Goal: Transaction & Acquisition: Purchase product/service

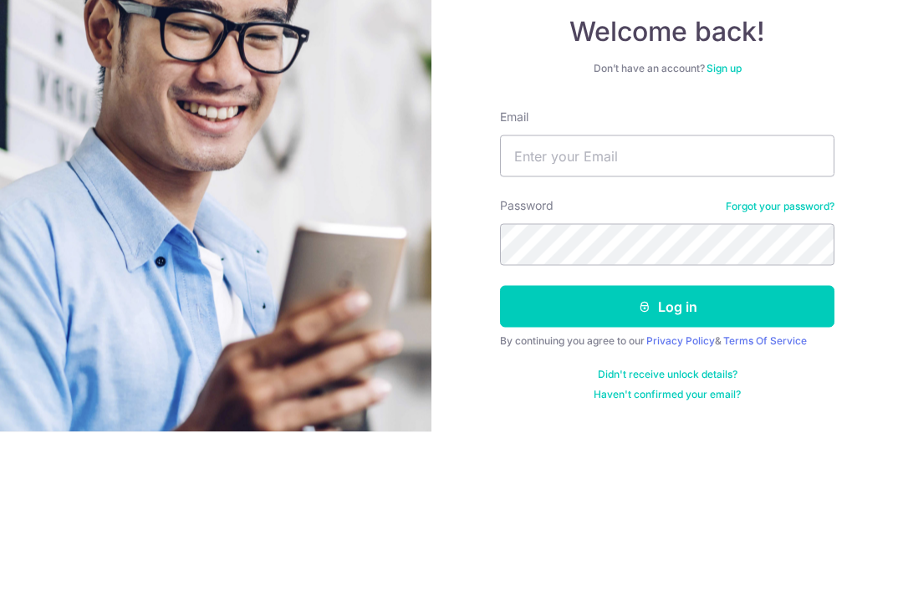
scroll to position [160, 0]
type input "patneo5410@gmail.com"
click at [667, 445] on button "Log in" at bounding box center [667, 466] width 334 height 42
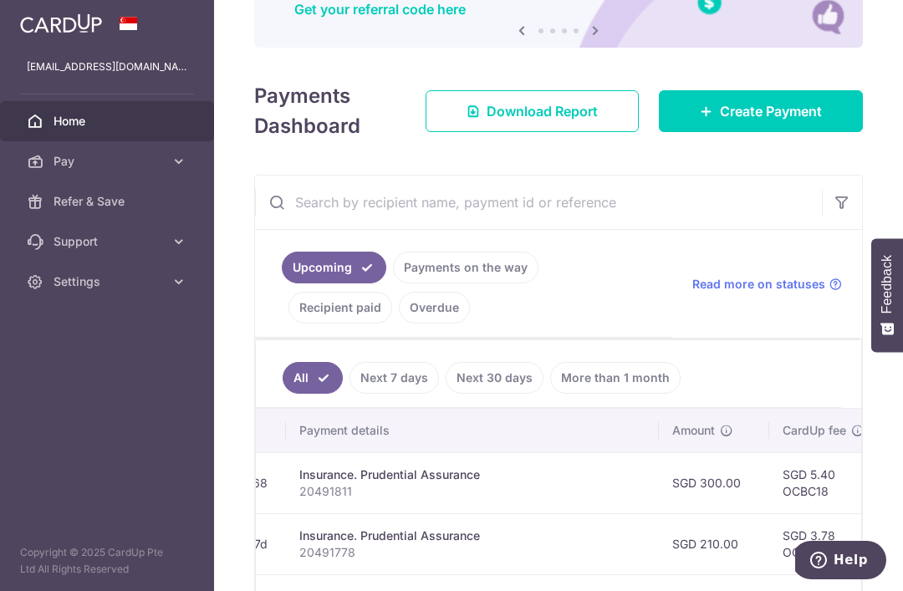
scroll to position [188, 0]
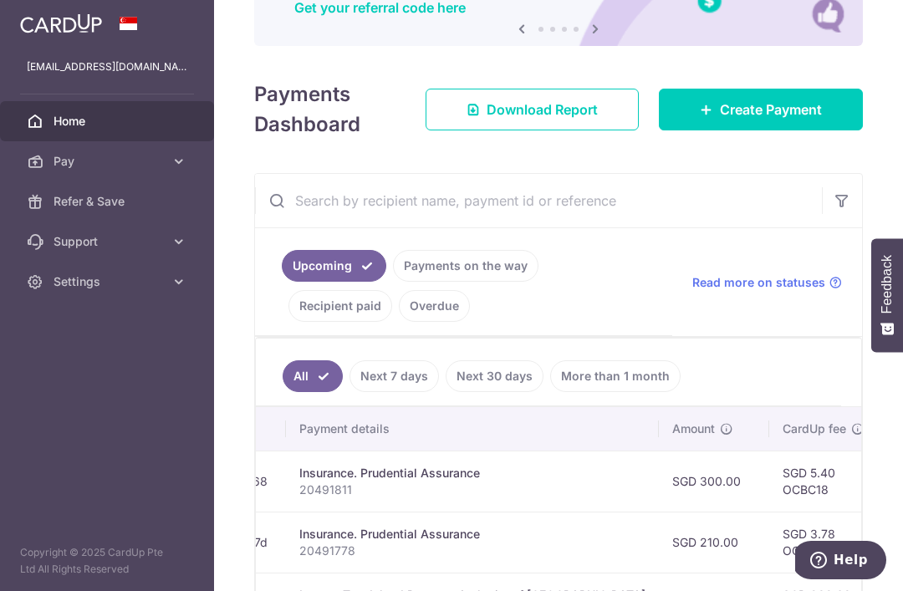
click at [792, 120] on span "Create Payment" at bounding box center [771, 109] width 102 height 20
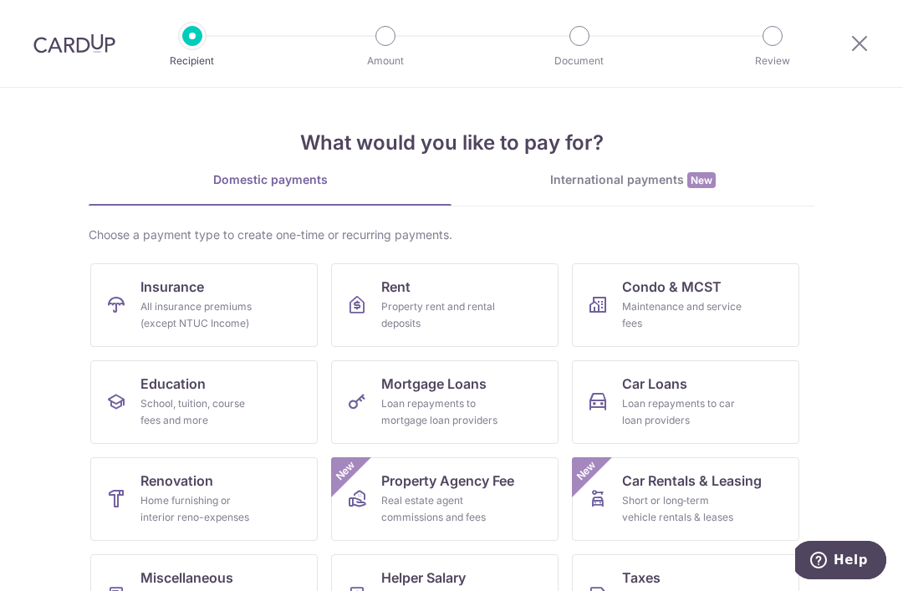
click at [237, 299] on div "All insurance premiums (except NTUC Income)" at bounding box center [200, 314] width 120 height 33
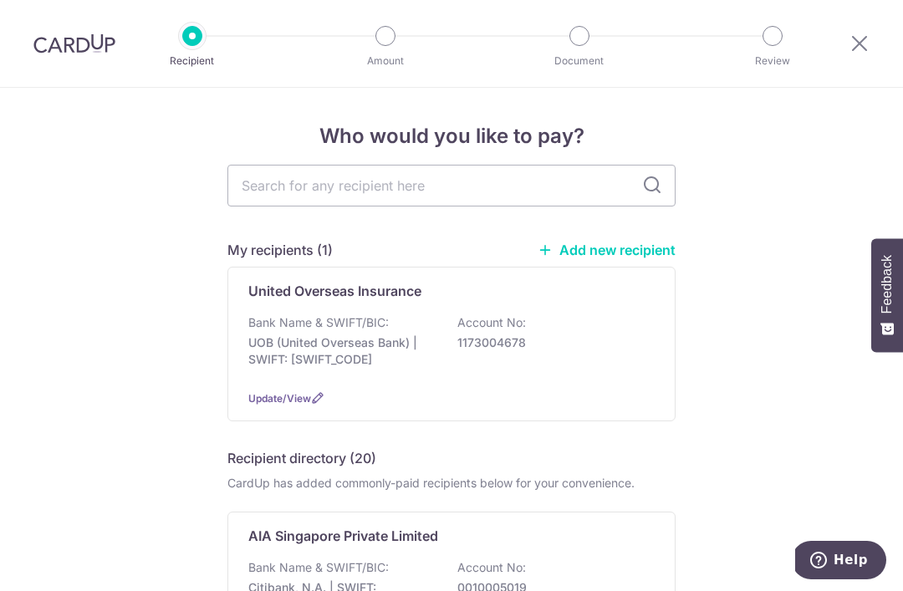
click at [448, 199] on input "text" at bounding box center [451, 186] width 448 height 42
type input "Aia"
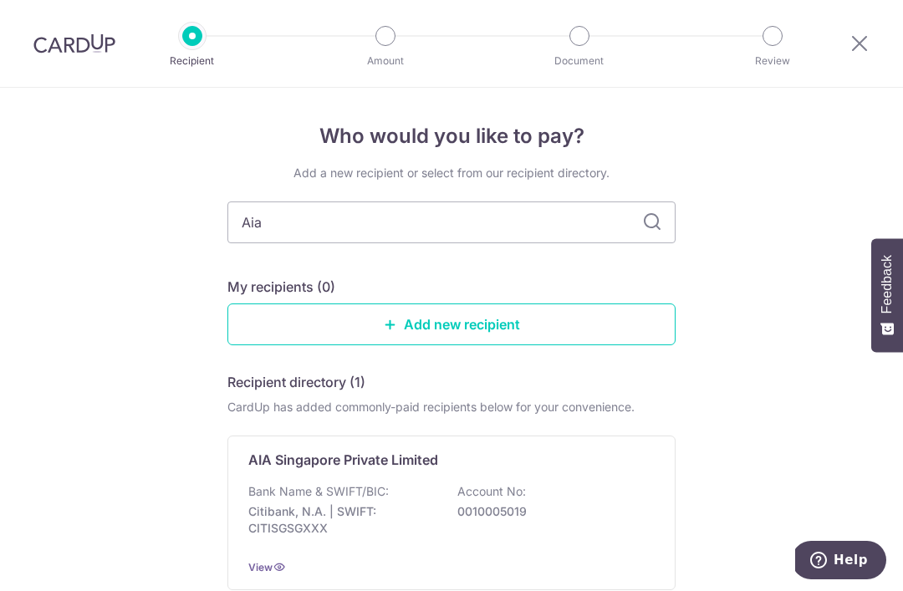
click at [500, 232] on input "Aia" at bounding box center [451, 222] width 448 height 42
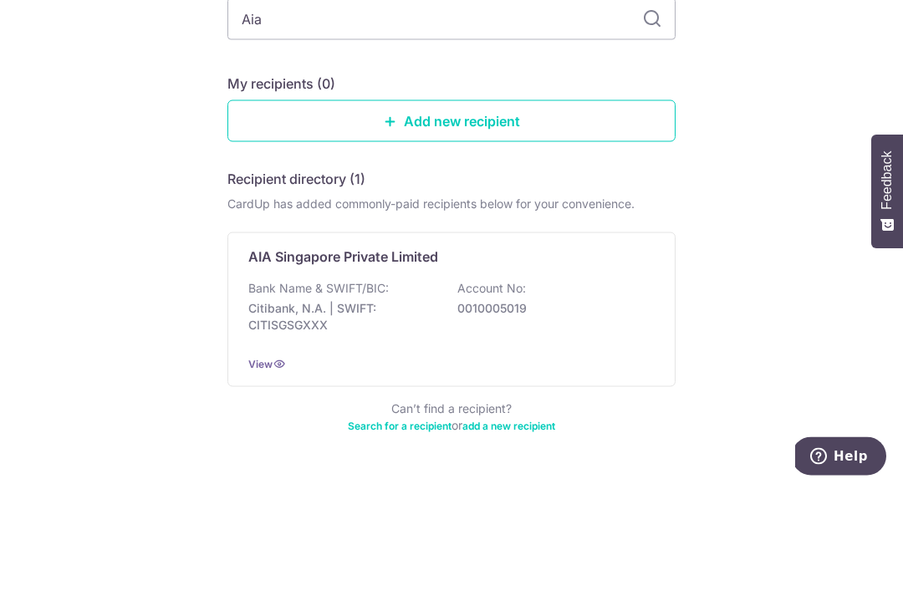
scroll to position [98, 0]
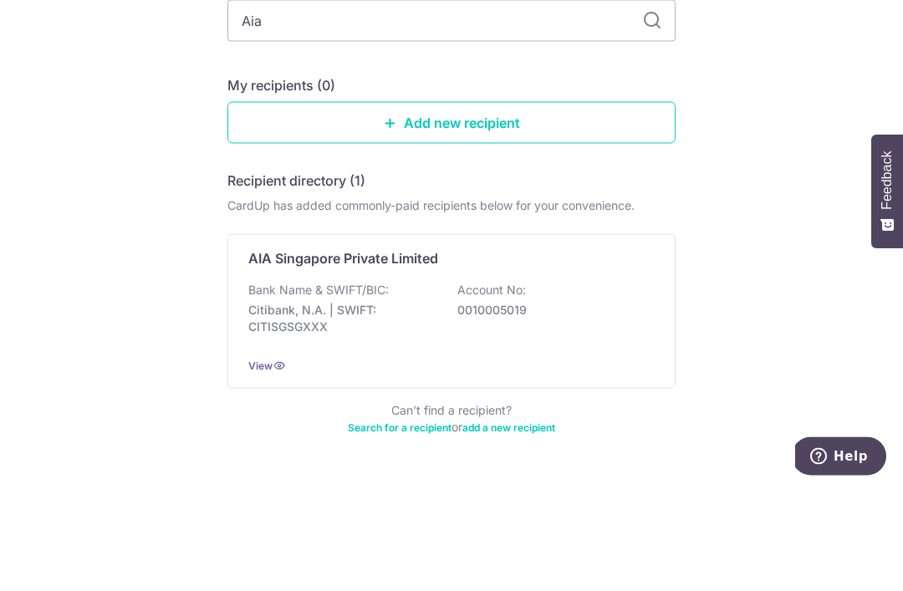
type input "Ai"
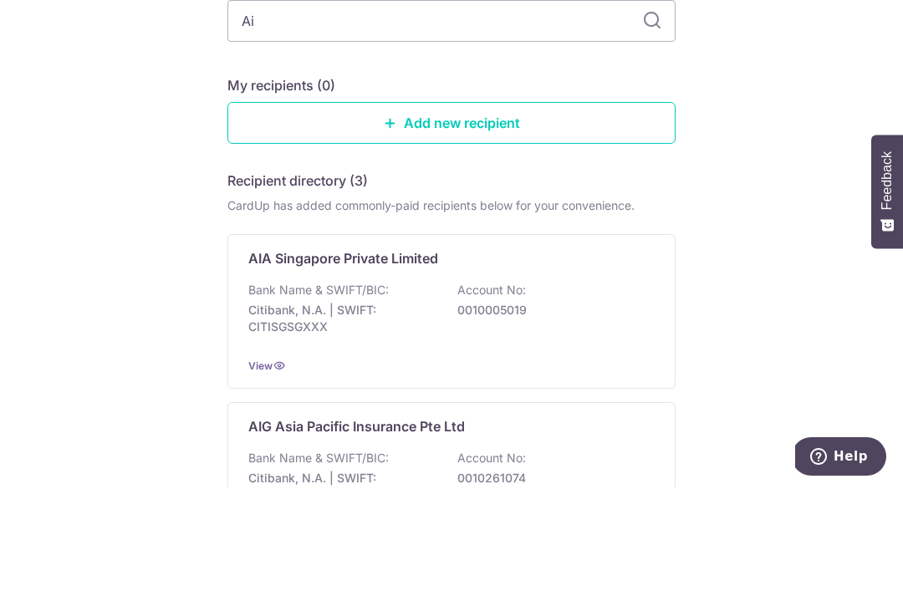
type input "AiA"
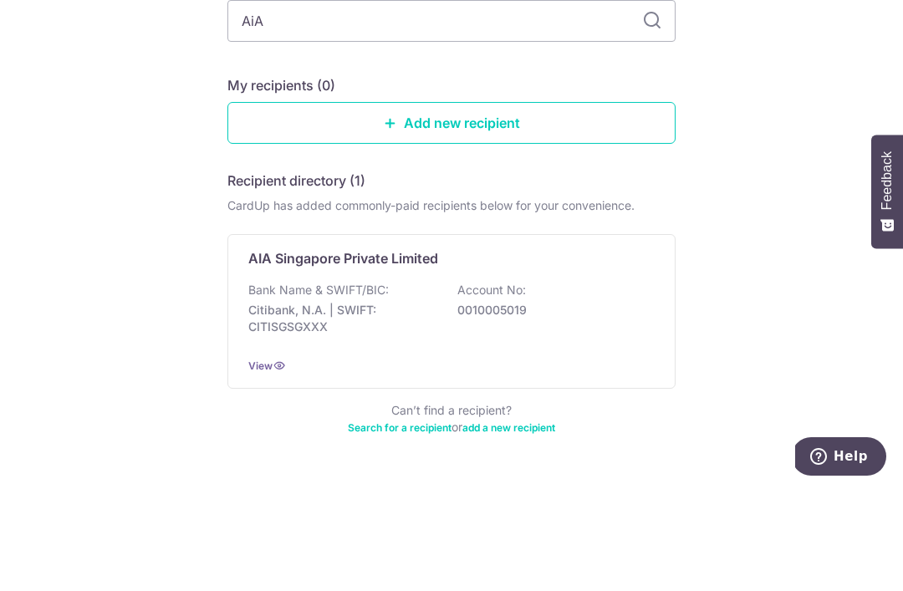
click at [784, 145] on div "Who would you like to pay? Add a new recipient or select from our recipient dir…" at bounding box center [451, 314] width 903 height 648
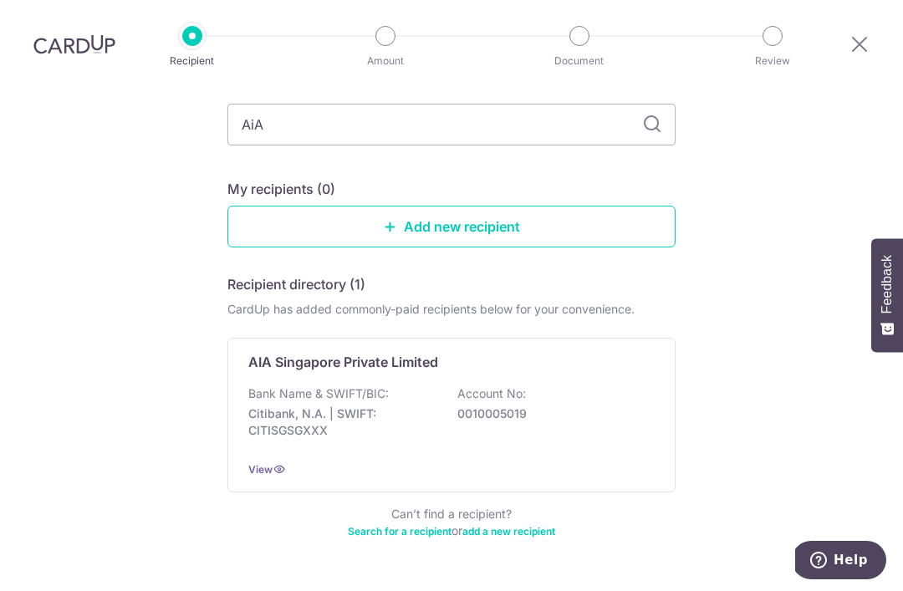
click at [429, 385] on div "Bank Name & SWIFT/BIC: Citibank, N.A. | SWIFT: CITISGSGXXX Account No: 00100050…" at bounding box center [451, 416] width 406 height 62
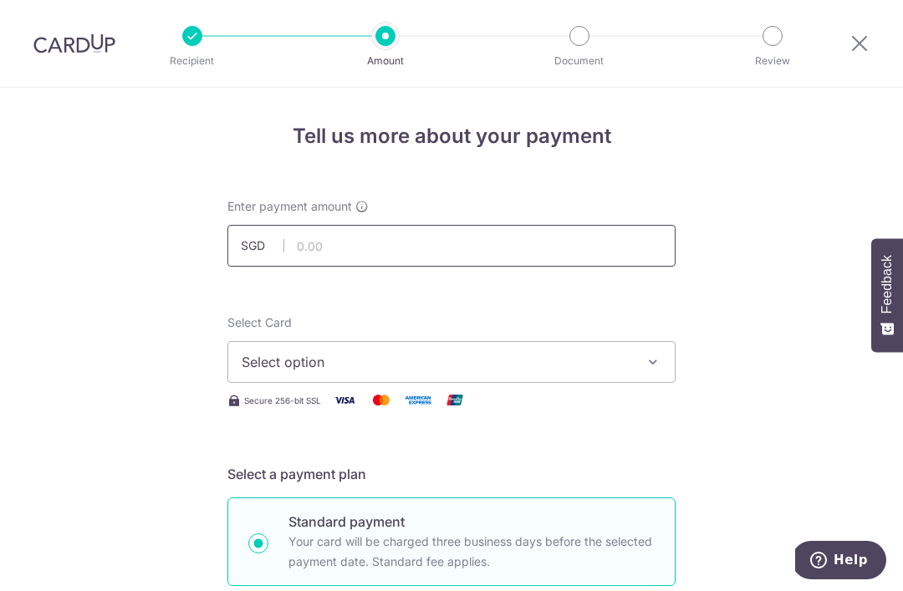
click at [485, 257] on input "text" at bounding box center [451, 246] width 448 height 42
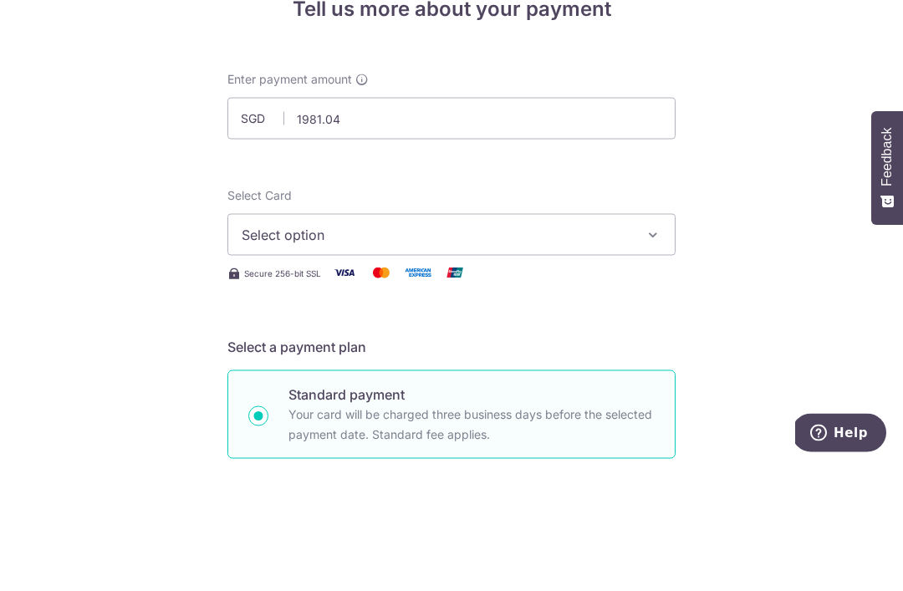
type input "1,981.04"
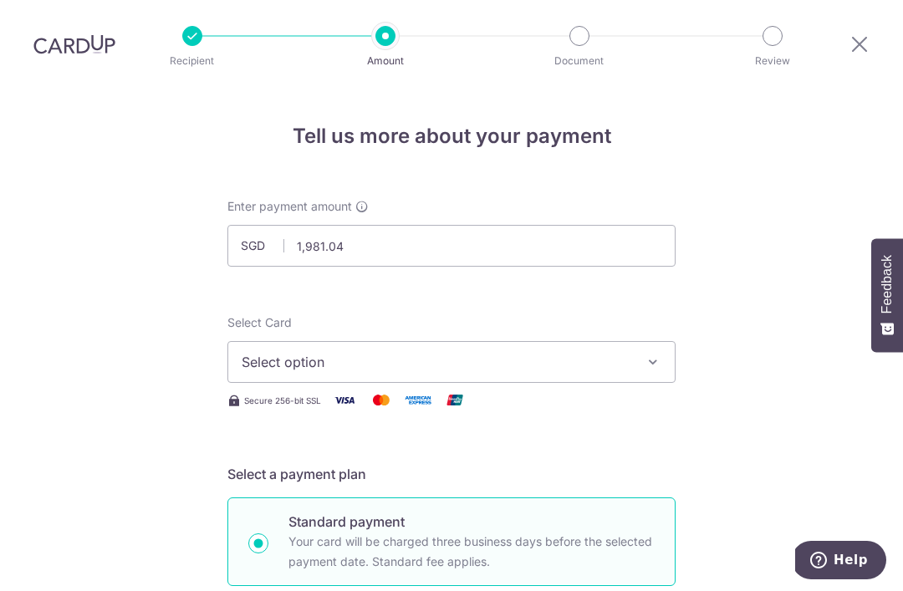
click at [408, 352] on span "Select option" at bounding box center [437, 362] width 390 height 20
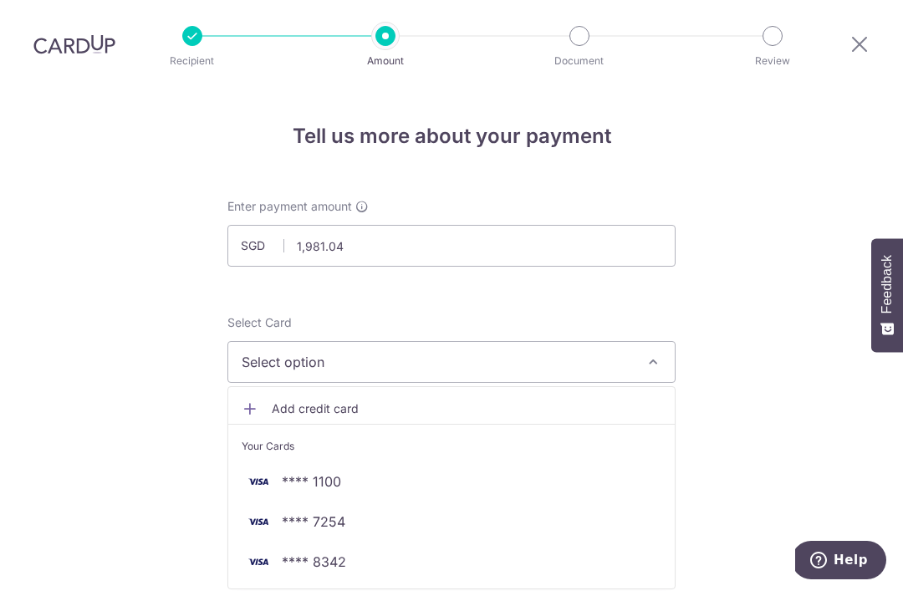
click at [406, 552] on span "**** 8342" at bounding box center [452, 562] width 420 height 20
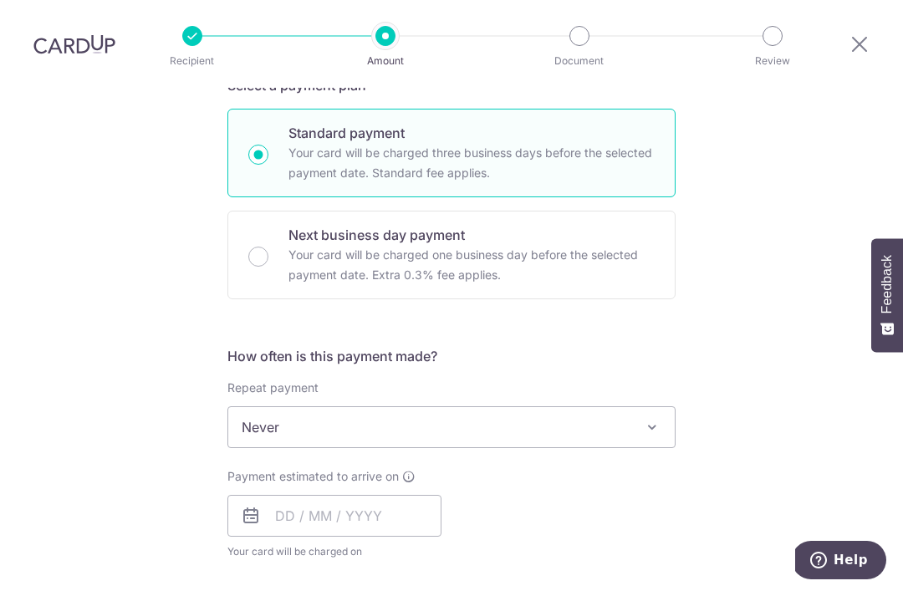
scroll to position [390, 0]
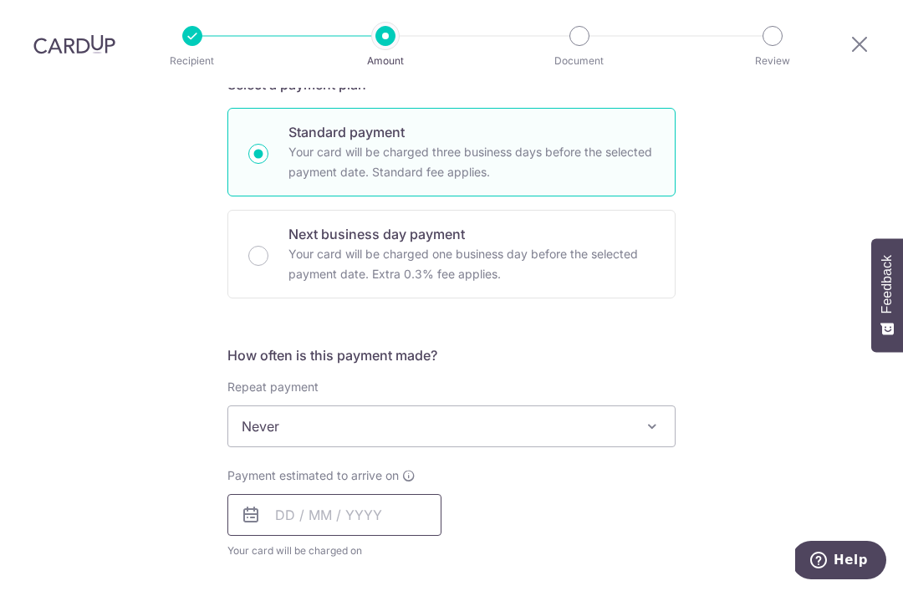
click at [371, 494] on input "text" at bounding box center [334, 515] width 214 height 42
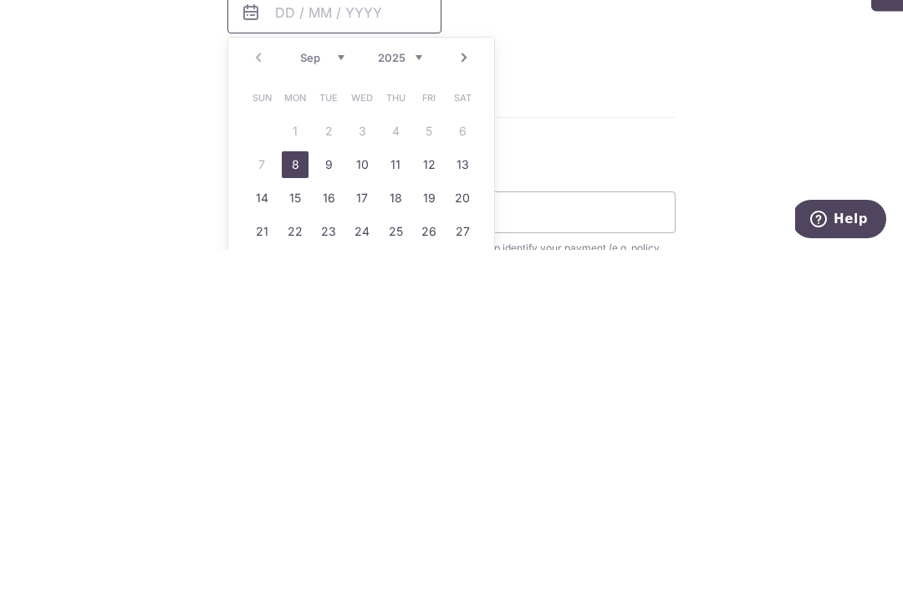
scroll to position [552, 0]
click at [432, 491] on link "12" at bounding box center [428, 504] width 27 height 27
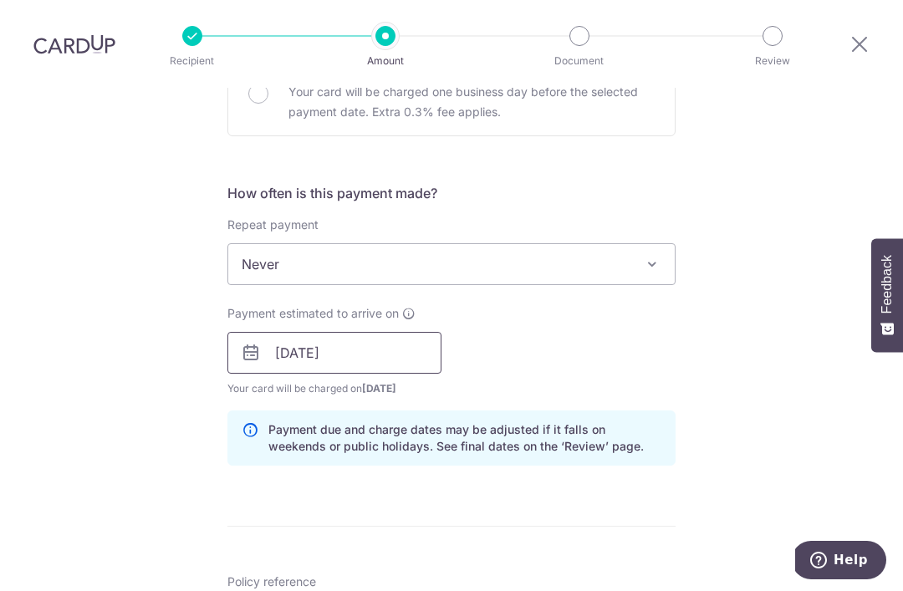
click at [413, 332] on input "12/09/2025" at bounding box center [334, 353] width 214 height 42
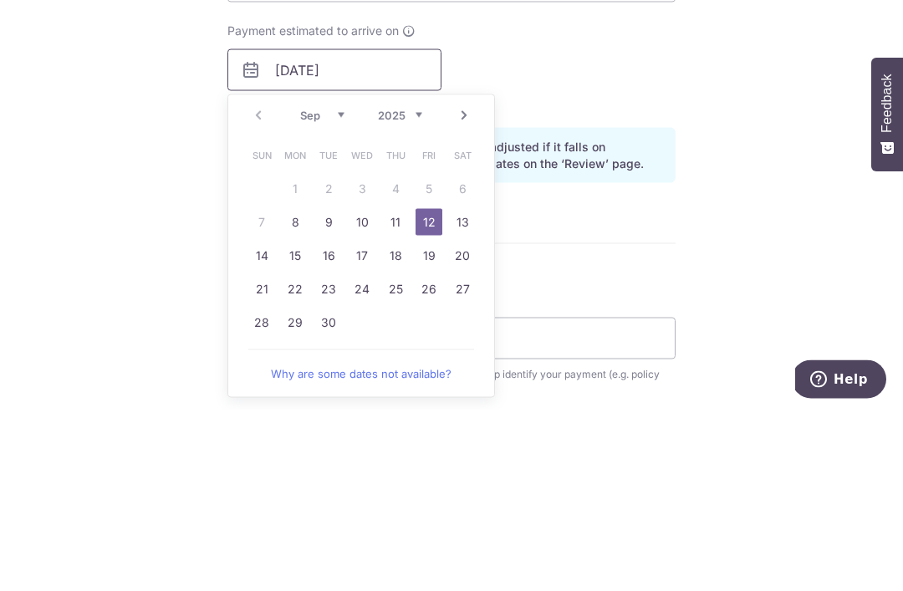
scroll to position [654, 0]
click at [395, 389] on link "11" at bounding box center [395, 402] width 27 height 27
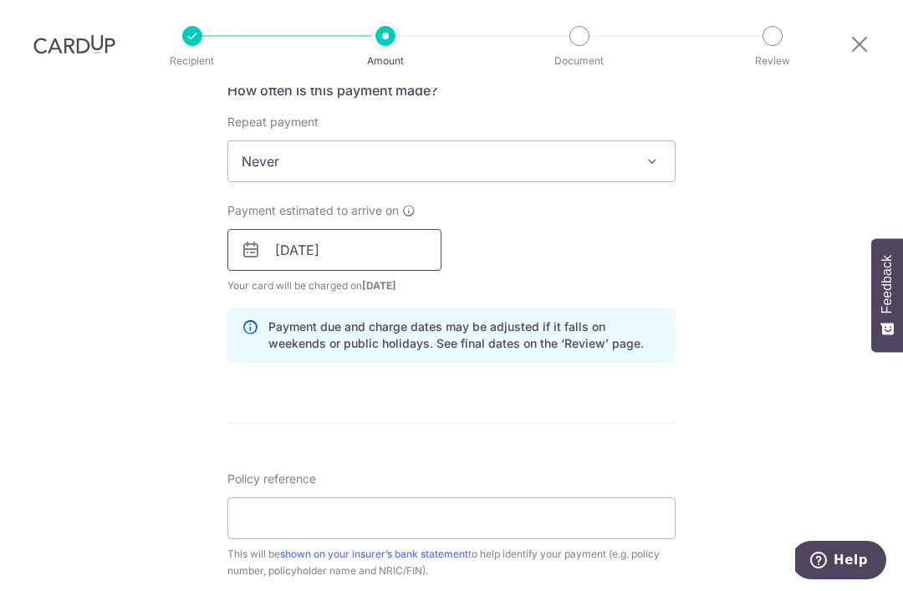
click at [404, 229] on input "11/09/2025" at bounding box center [334, 250] width 214 height 42
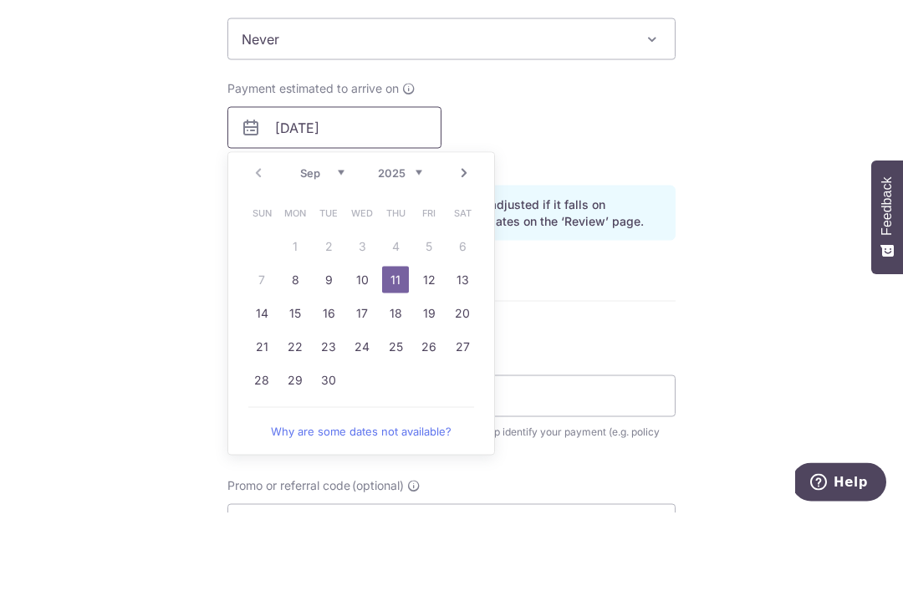
scroll to position [738, 0]
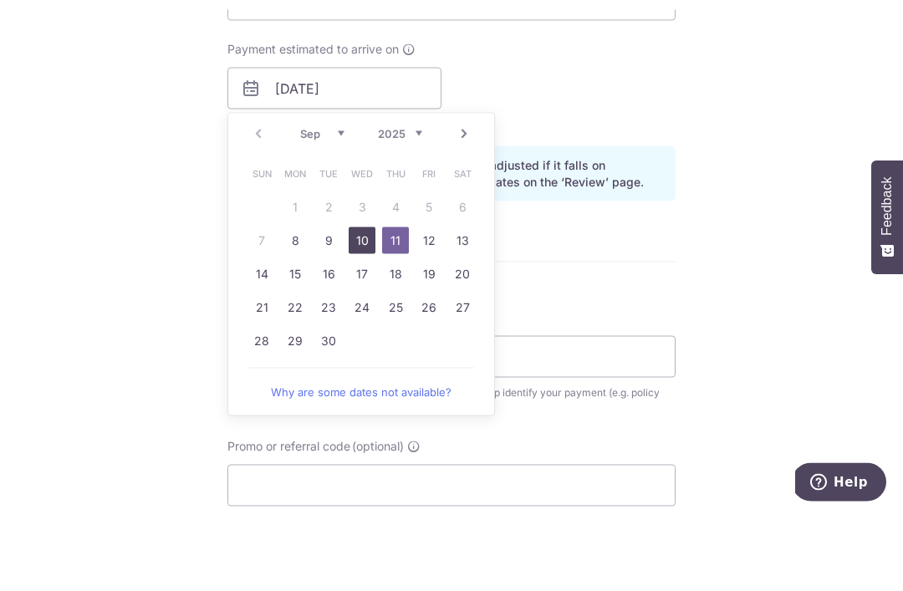
click at [368, 305] on link "10" at bounding box center [362, 318] width 27 height 27
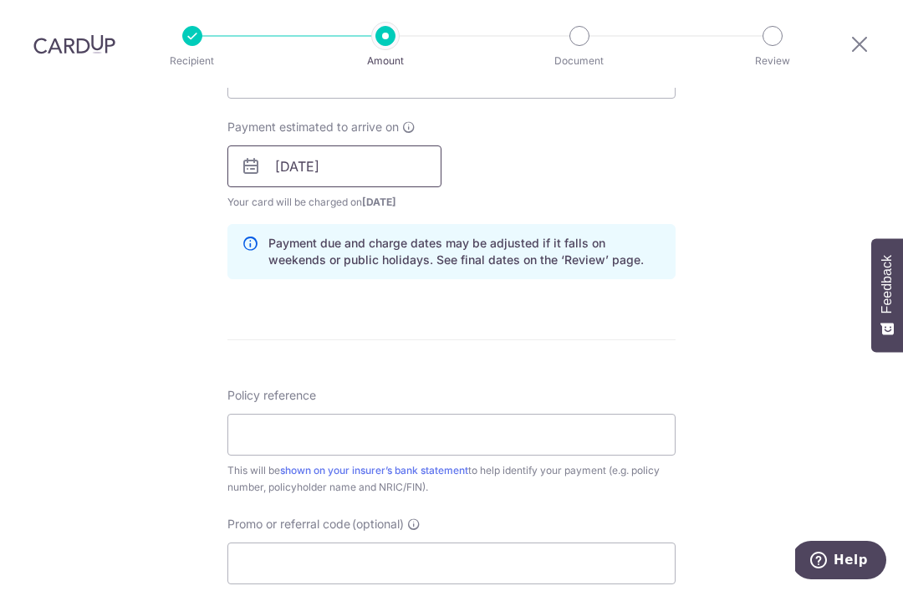
click at [387, 145] on input "10/09/2025" at bounding box center [334, 166] width 214 height 42
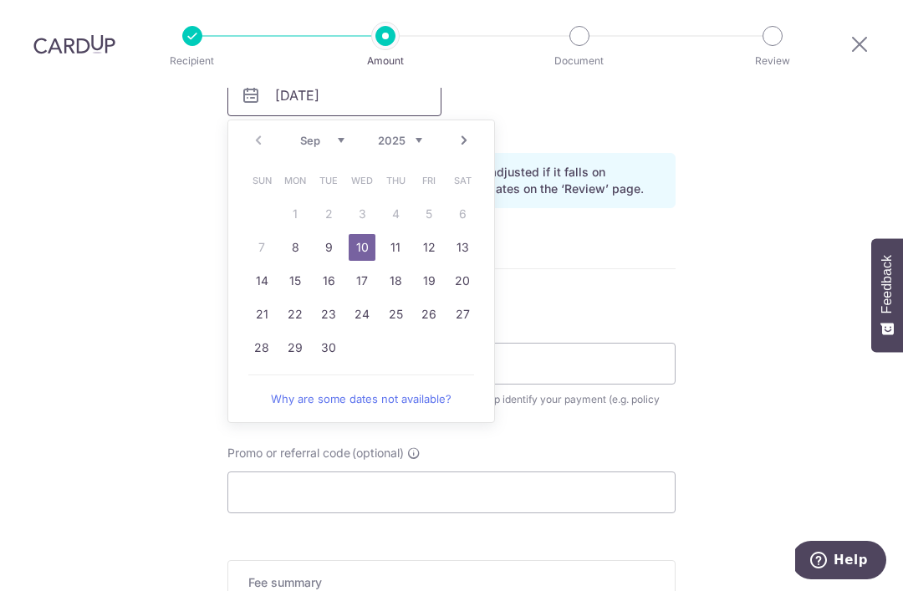
scroll to position [819, 0]
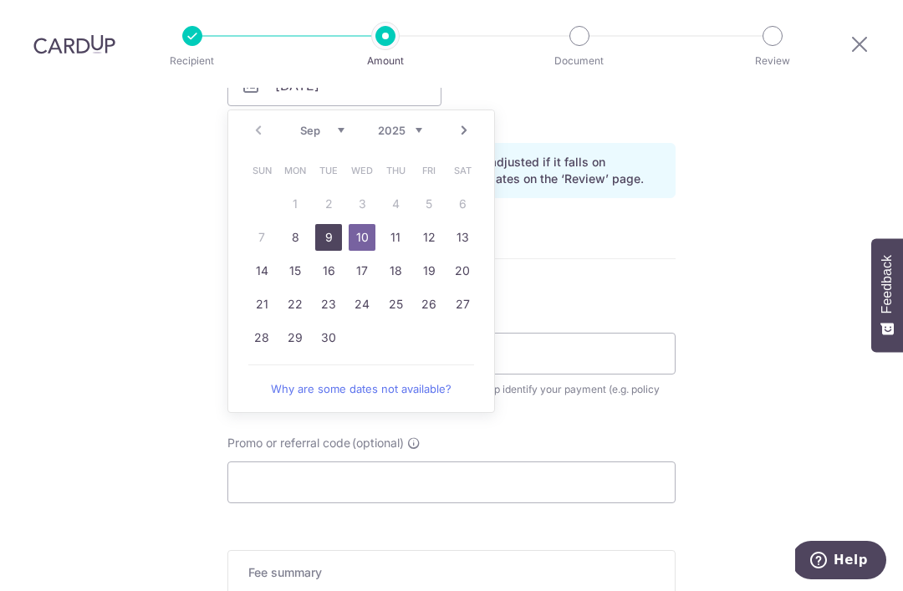
click at [337, 224] on link "9" at bounding box center [328, 237] width 27 height 27
type input "09/09/2025"
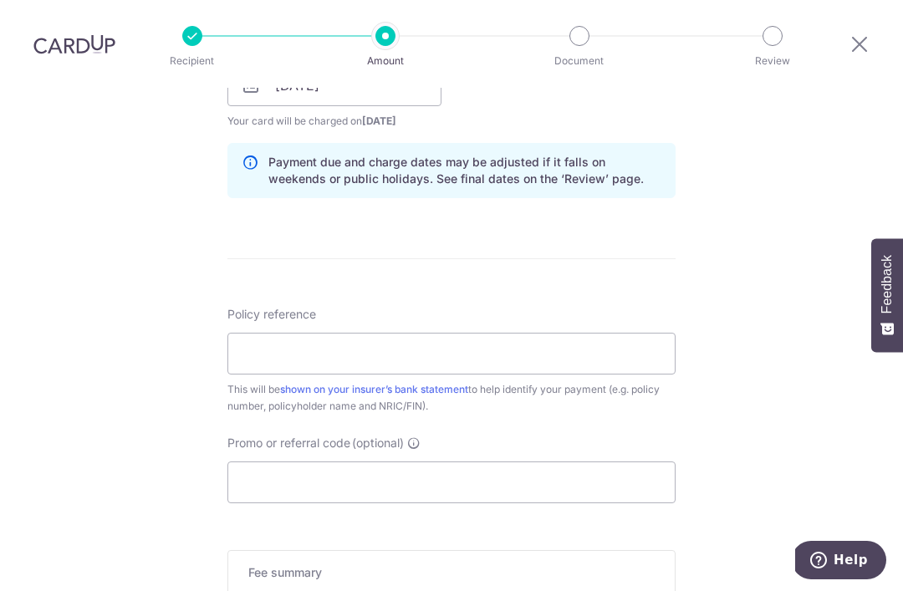
scroll to position [787, 0]
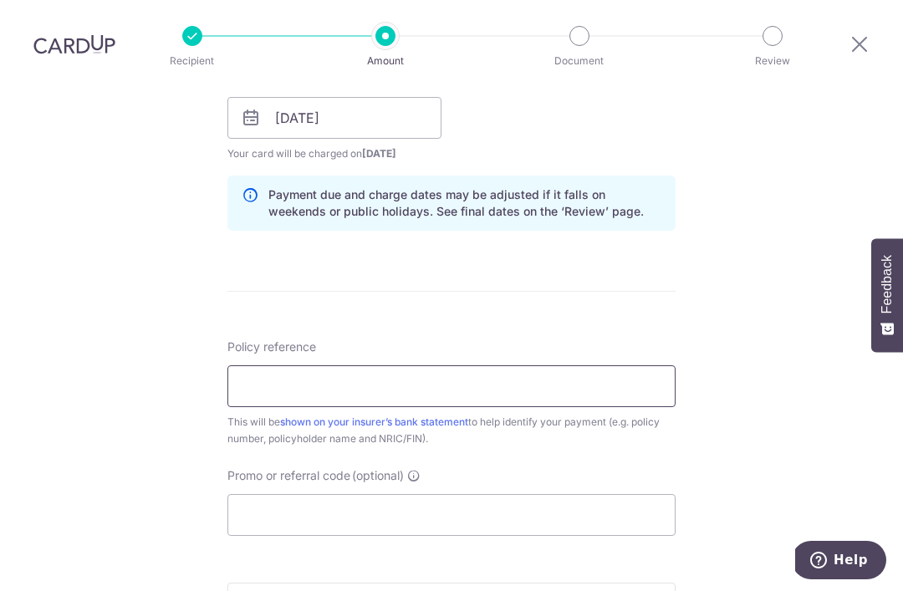
click at [370, 365] on input "Policy reference" at bounding box center [451, 386] width 448 height 42
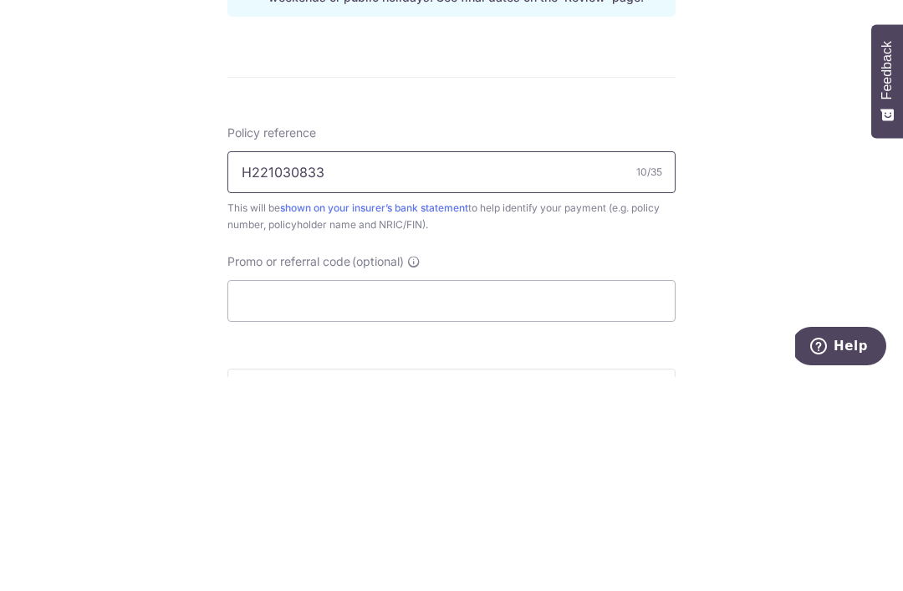
type input "H221030833"
click at [730, 188] on div "Tell us more about your payment Enter payment amount SGD 1,981.04 1981.04 Selec…" at bounding box center [451, 91] width 903 height 1581
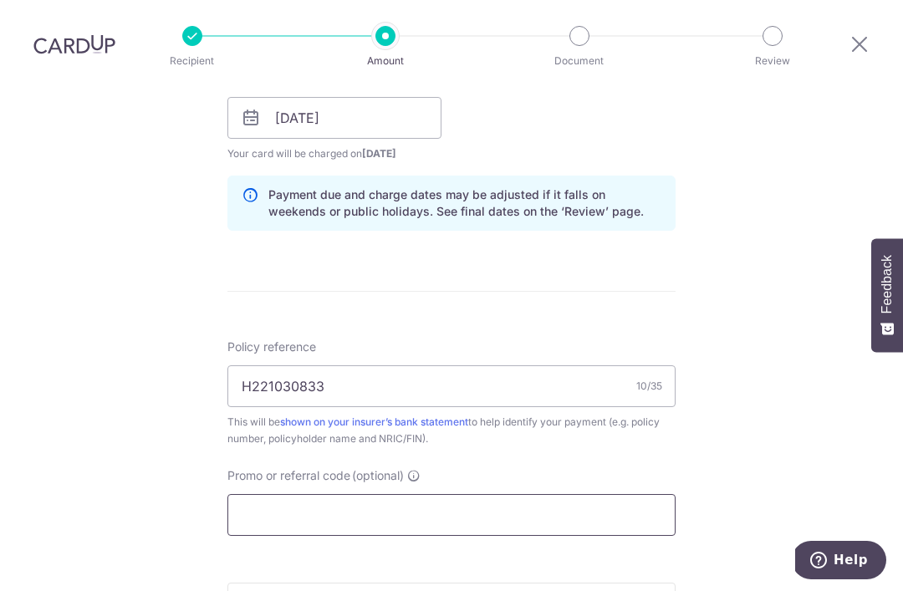
click at [324, 494] on input "Promo or referral code (optional)" at bounding box center [451, 515] width 448 height 42
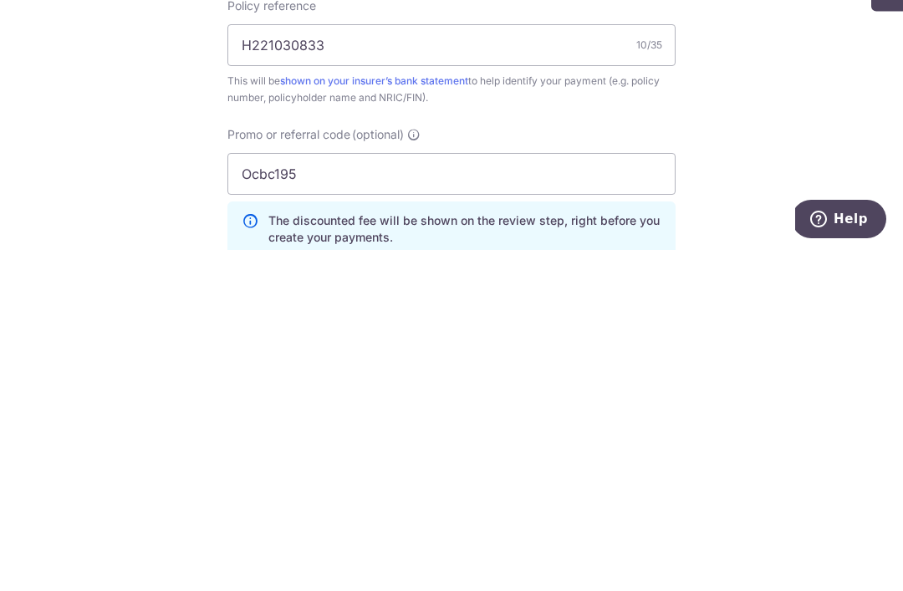
click at [787, 119] on div "Tell us more about your payment Enter payment amount SGD 1,981.04 1981.04 Selec…" at bounding box center [451, 129] width 903 height 1656
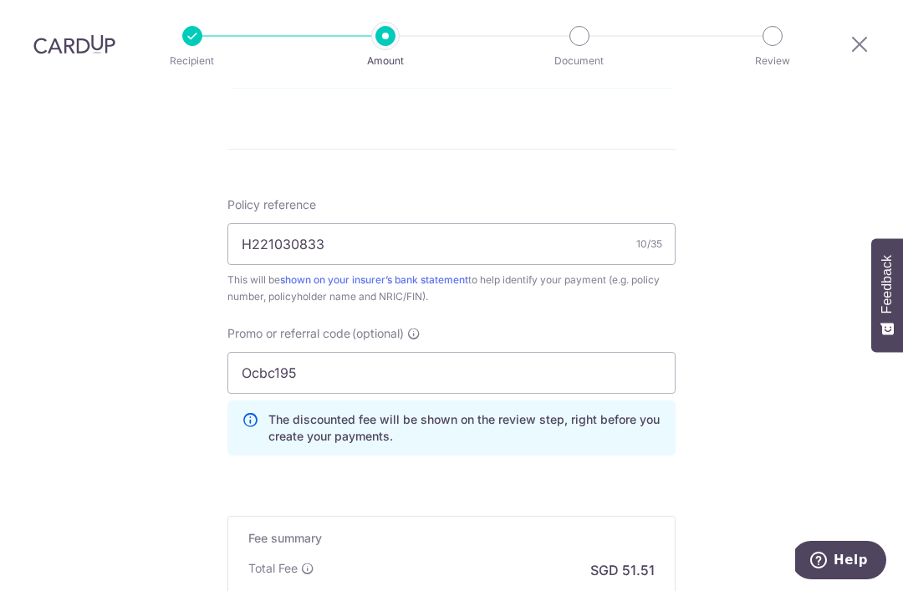
scroll to position [945, 0]
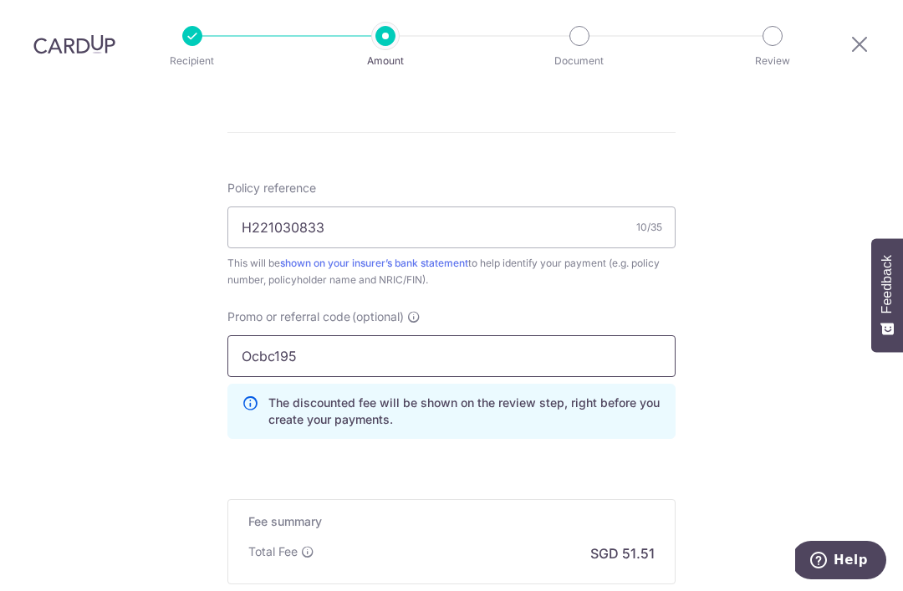
click at [348, 335] on input "Ocbc195" at bounding box center [451, 356] width 448 height 42
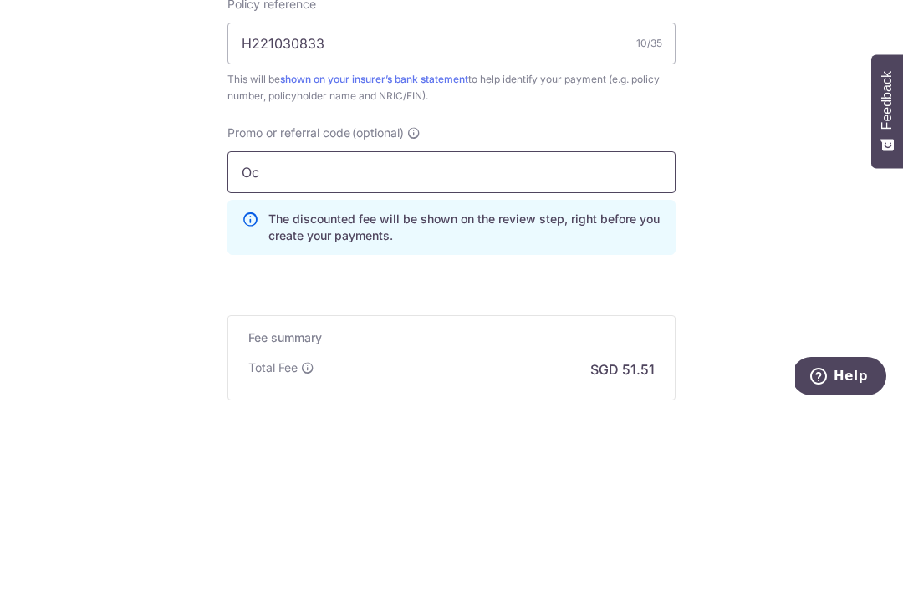
type input "O"
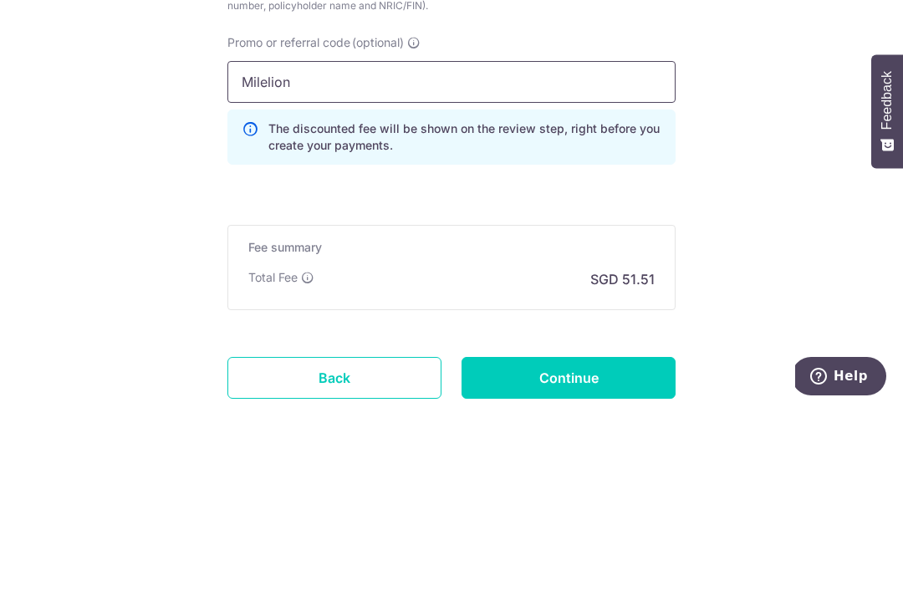
scroll to position [993, 0]
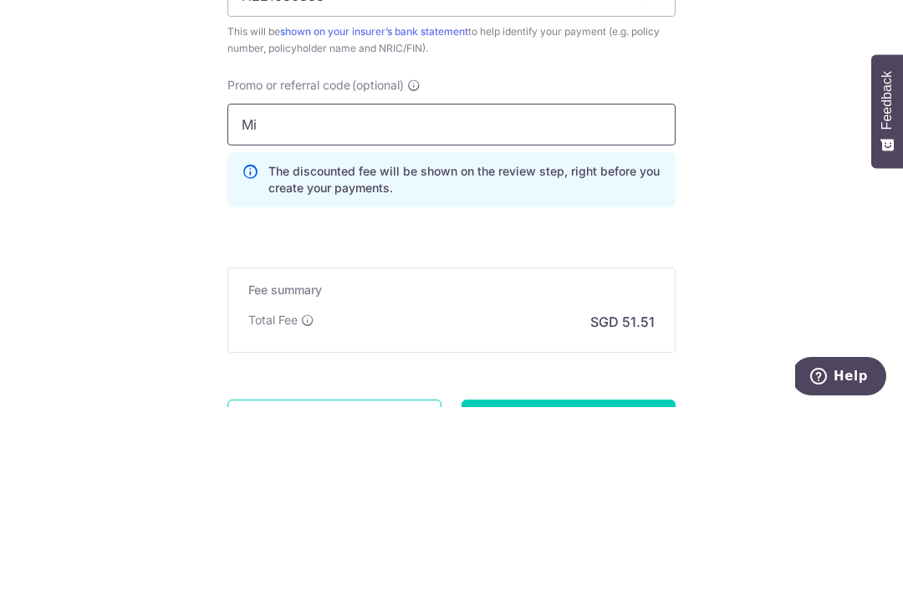
type input "M"
type input "Ocbc195"
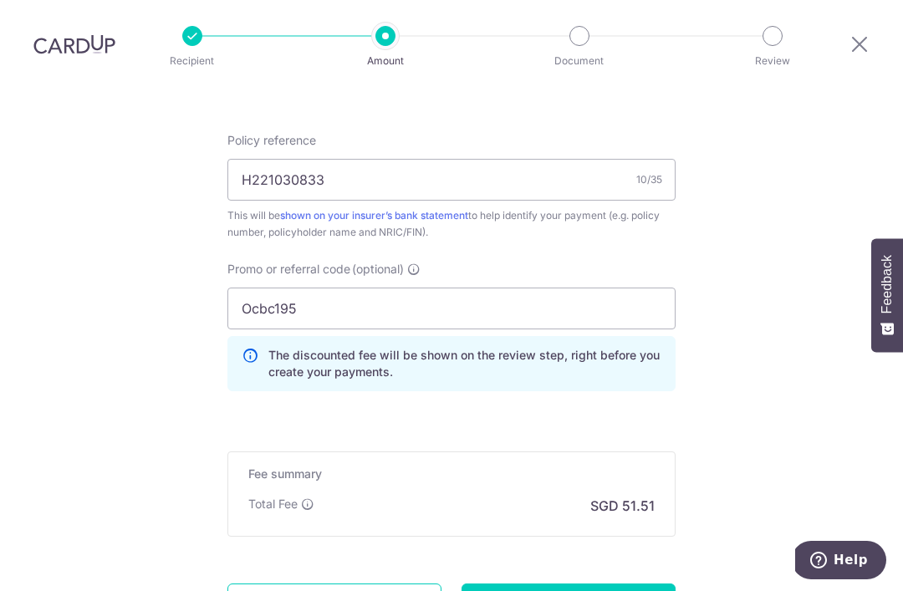
type input "Create Schedule"
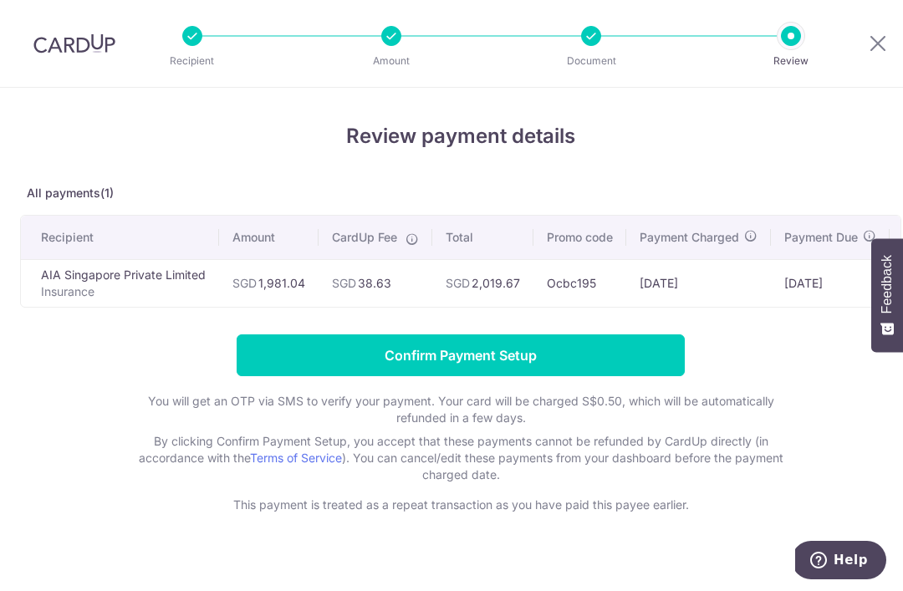
click at [481, 362] on input "Confirm Payment Setup" at bounding box center [461, 355] width 448 height 42
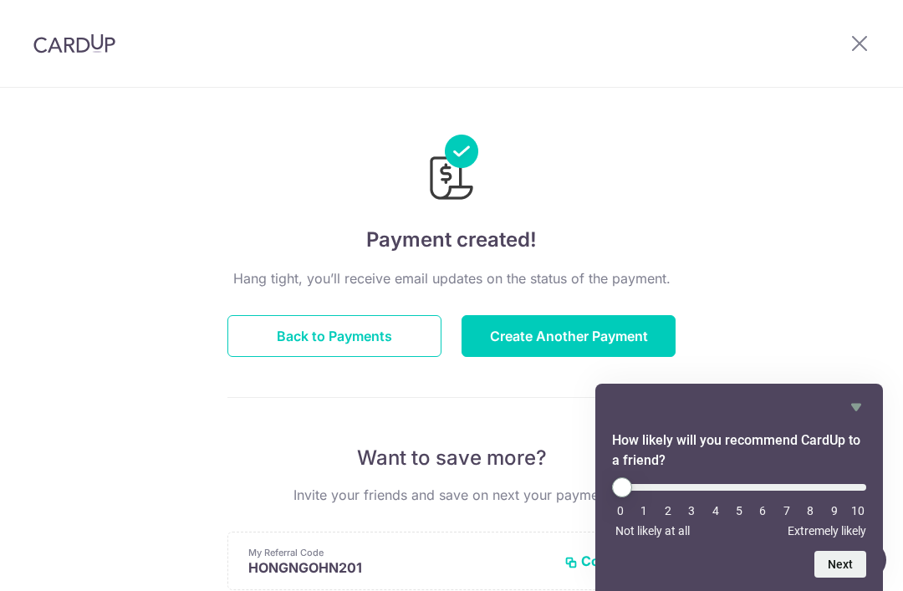
click at [361, 343] on button "Back to Payments" at bounding box center [334, 336] width 214 height 42
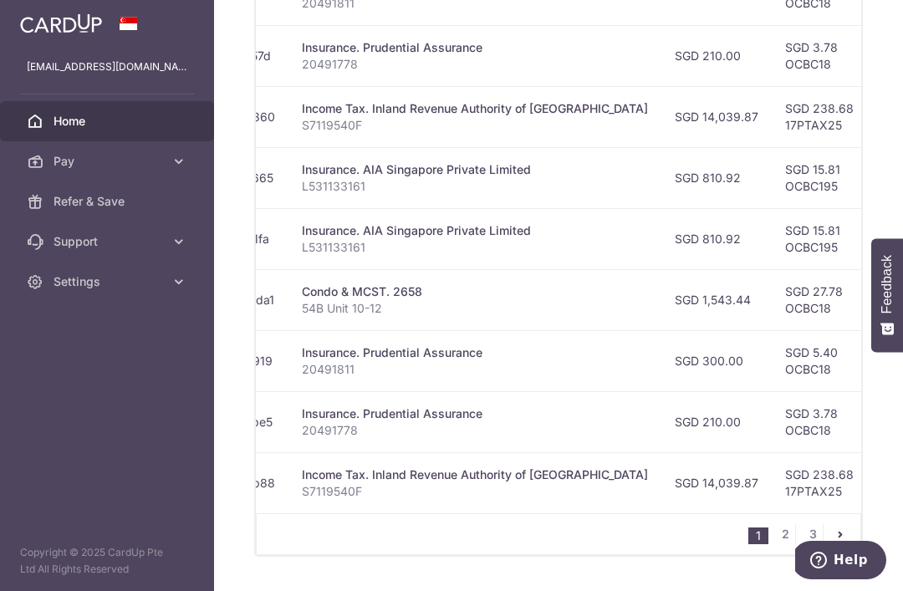
scroll to position [0, 318]
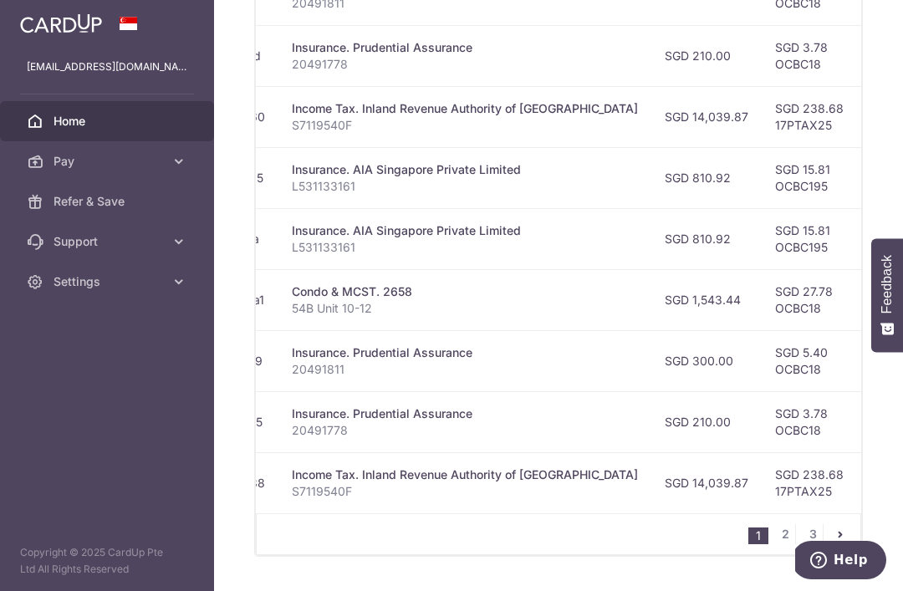
click at [796, 553] on div "Help" at bounding box center [839, 560] width 94 height 38
click at [785, 541] on link "2" at bounding box center [785, 534] width 20 height 20
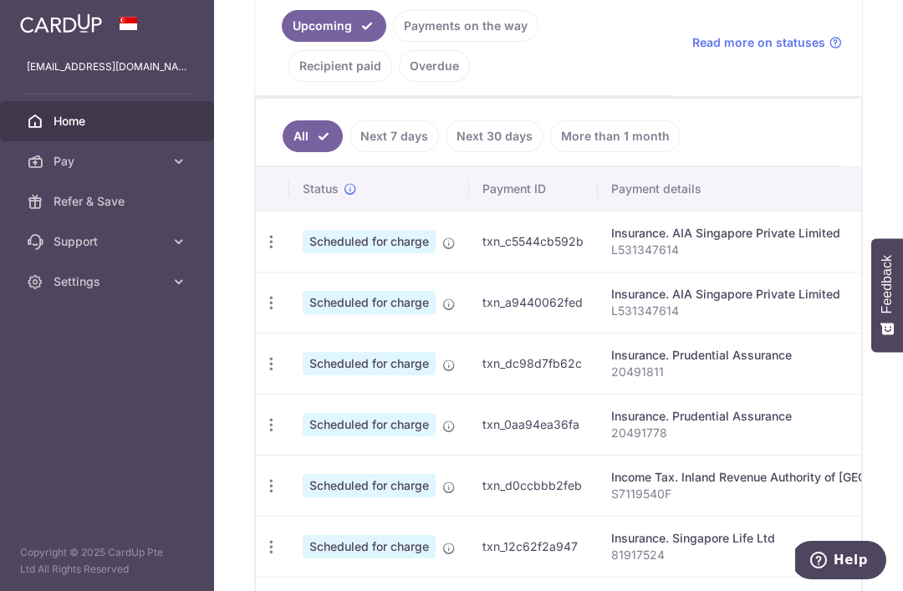
scroll to position [0, 0]
click at [262, 251] on icon "button" at bounding box center [271, 242] width 18 height 18
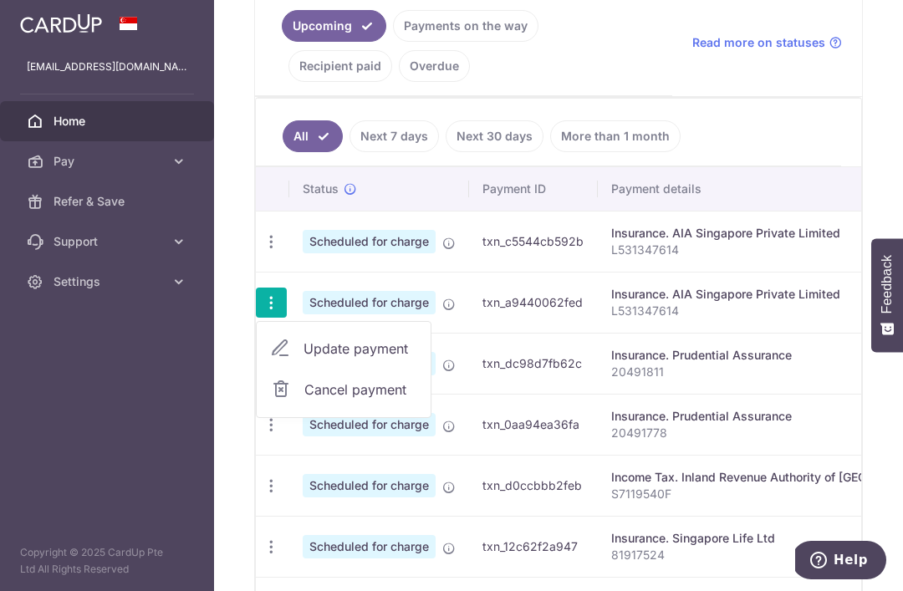
click at [304, 384] on span "Cancel payment" at bounding box center [360, 389] width 112 height 20
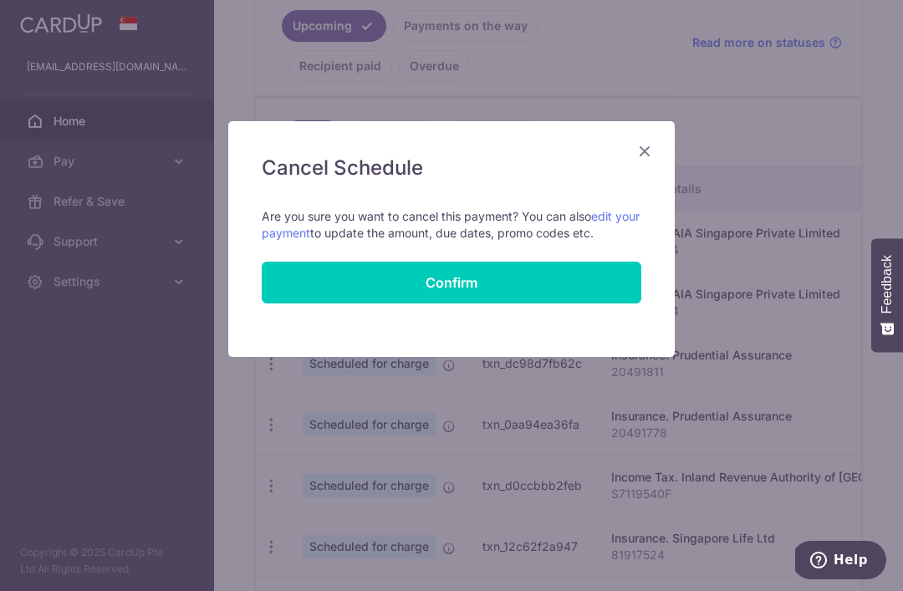
click at [469, 283] on button "Confirm" at bounding box center [451, 283] width 379 height 42
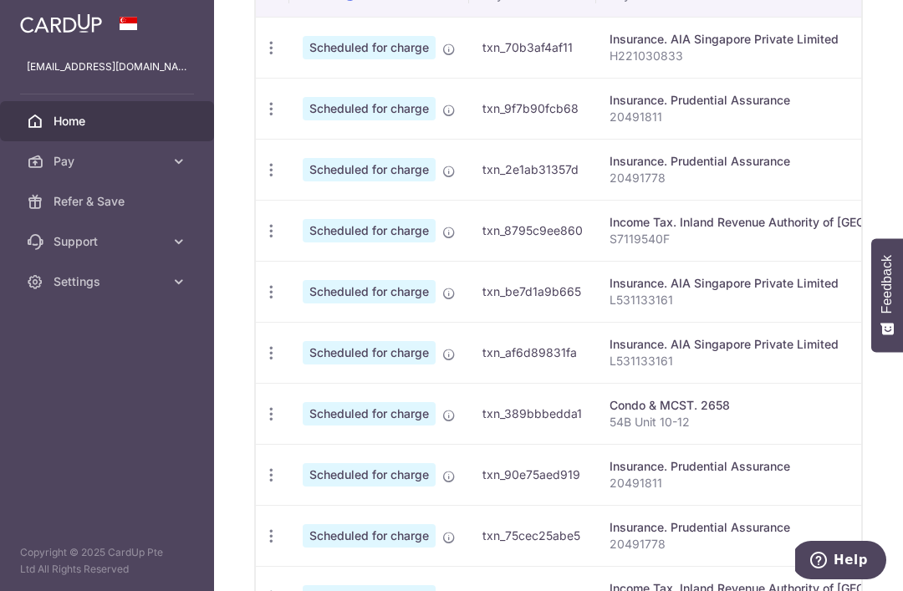
click at [262, 57] on icon "button" at bounding box center [271, 48] width 18 height 18
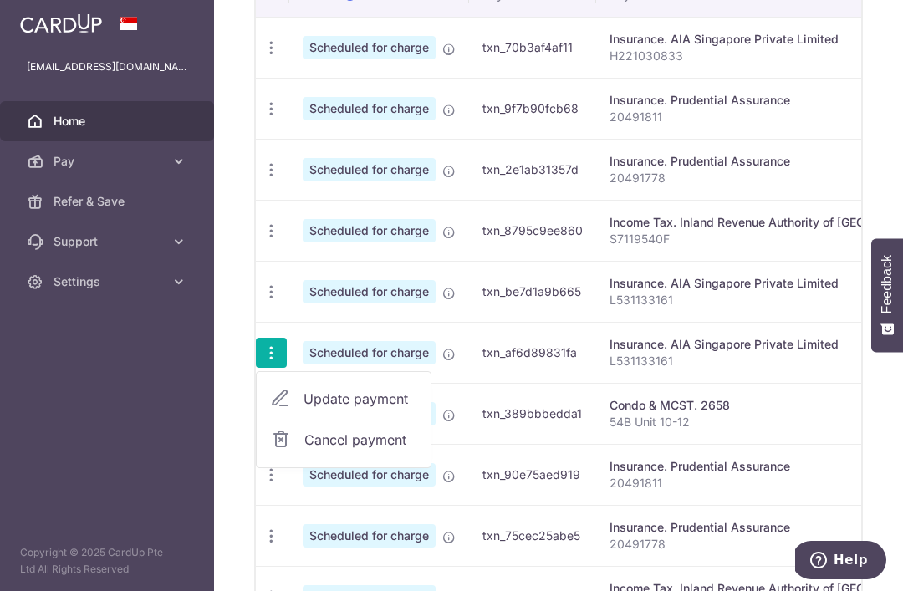
click at [304, 450] on span "Cancel payment" at bounding box center [360, 440] width 112 height 20
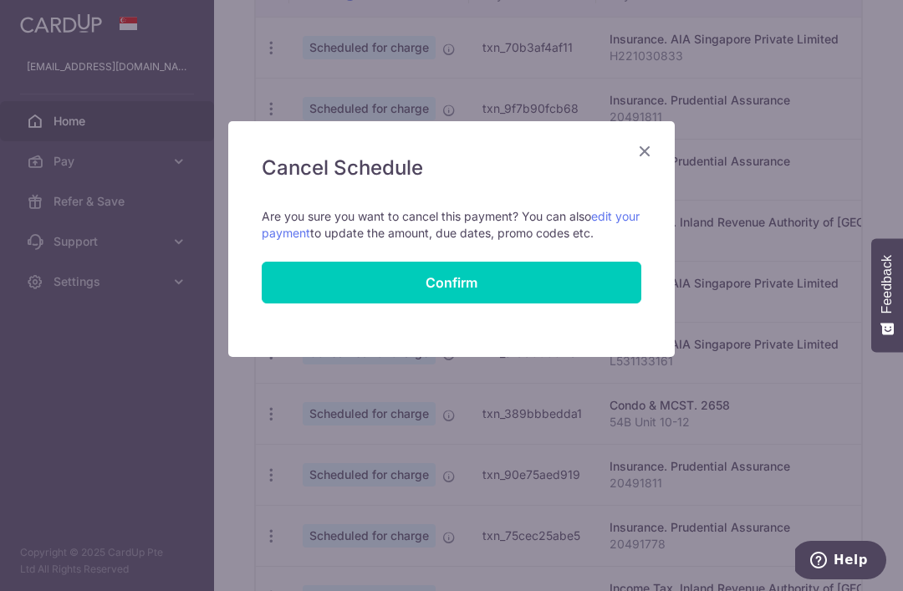
click at [495, 279] on button "Confirm" at bounding box center [451, 283] width 379 height 42
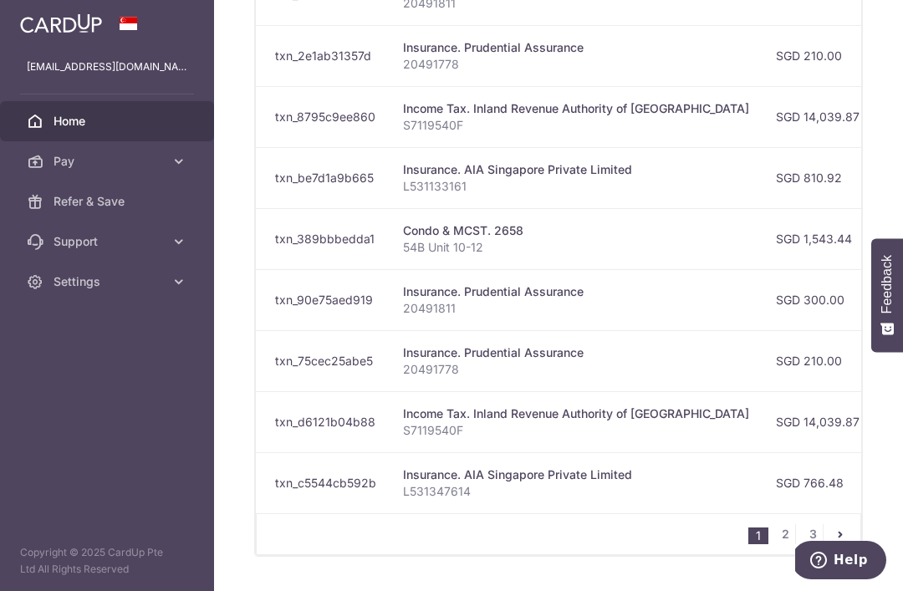
scroll to position [716, 0]
click at [782, 542] on link "2" at bounding box center [785, 534] width 20 height 20
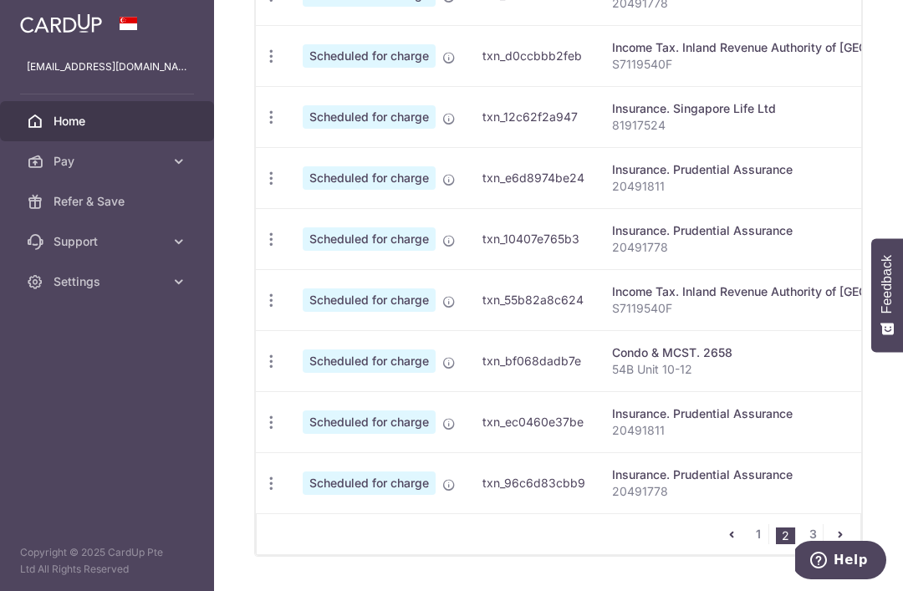
click at [808, 542] on button "Help" at bounding box center [839, 560] width 94 height 38
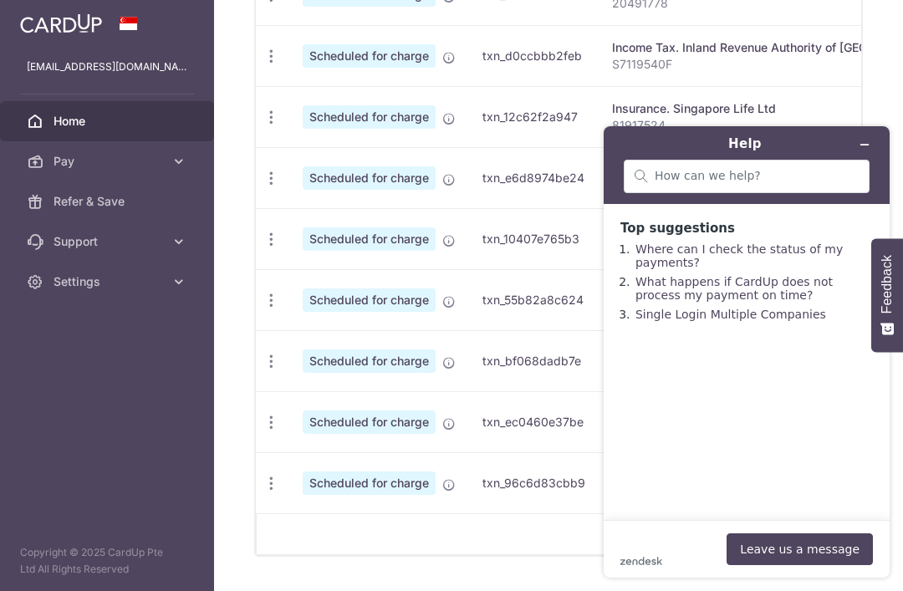
click at [870, 139] on button "Minimise widget" at bounding box center [864, 144] width 27 height 23
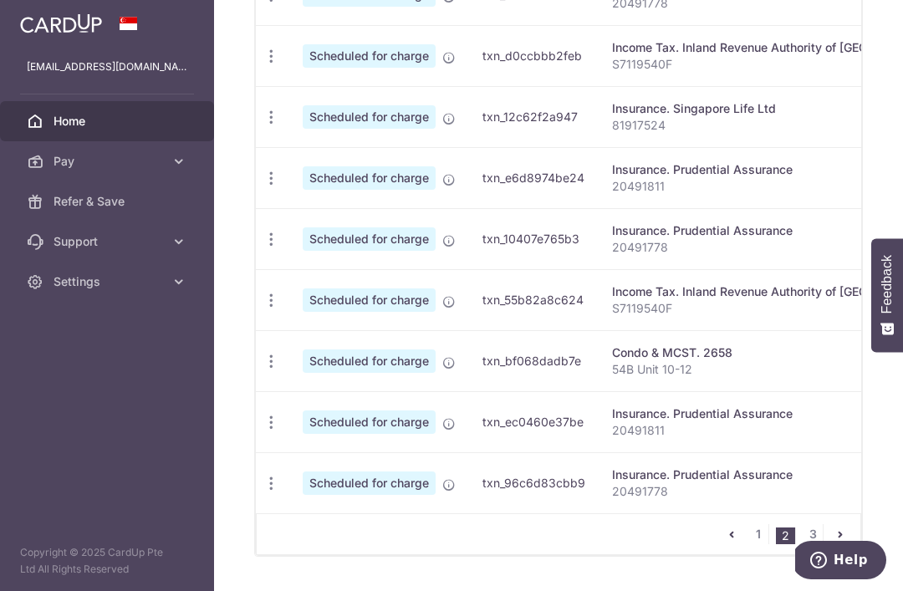
click at [820, 535] on link "3" at bounding box center [812, 534] width 20 height 20
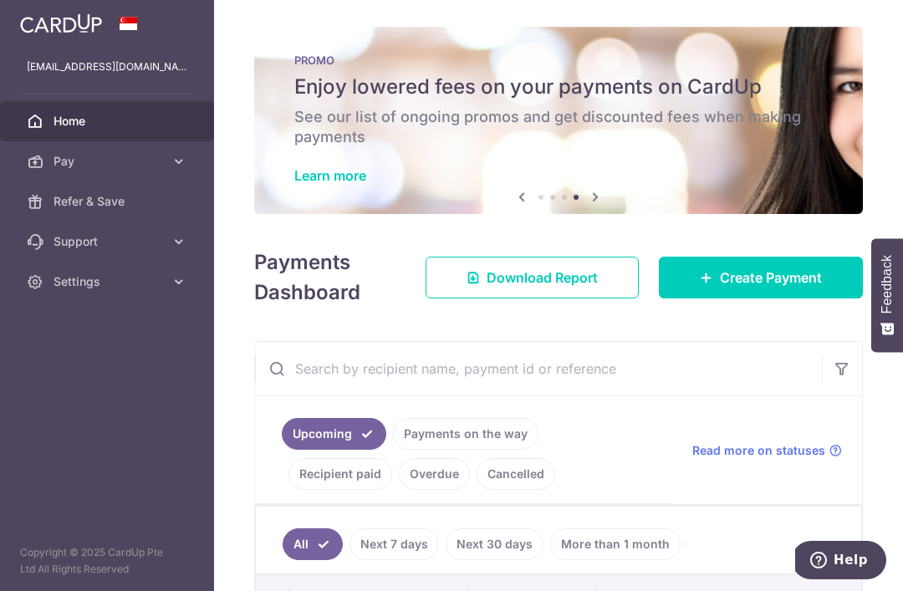
click at [0, 0] on icon "button" at bounding box center [0, 0] width 0 height 0
click at [89, 280] on span "Settings" at bounding box center [108, 281] width 110 height 17
click at [95, 349] on link "Logout" at bounding box center [107, 362] width 214 height 40
